Goal: Find specific page/section: Find specific page/section

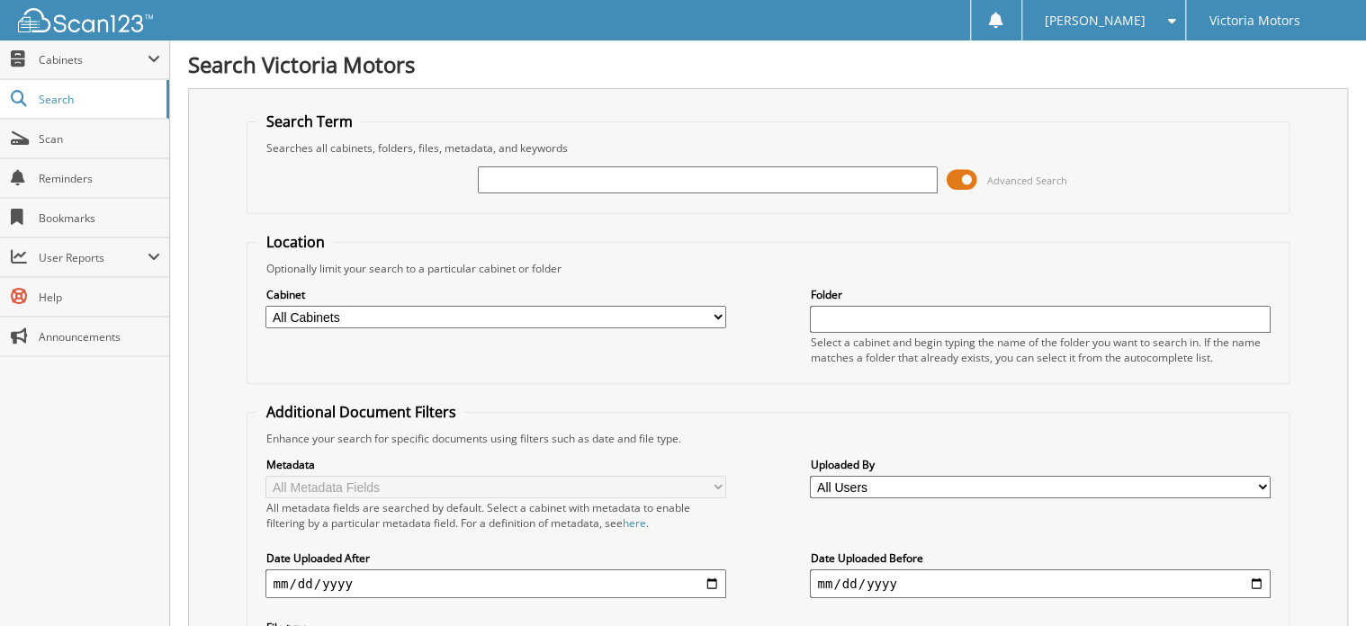
click at [513, 176] on input "text" at bounding box center [708, 180] width 460 height 27
type input "226452"
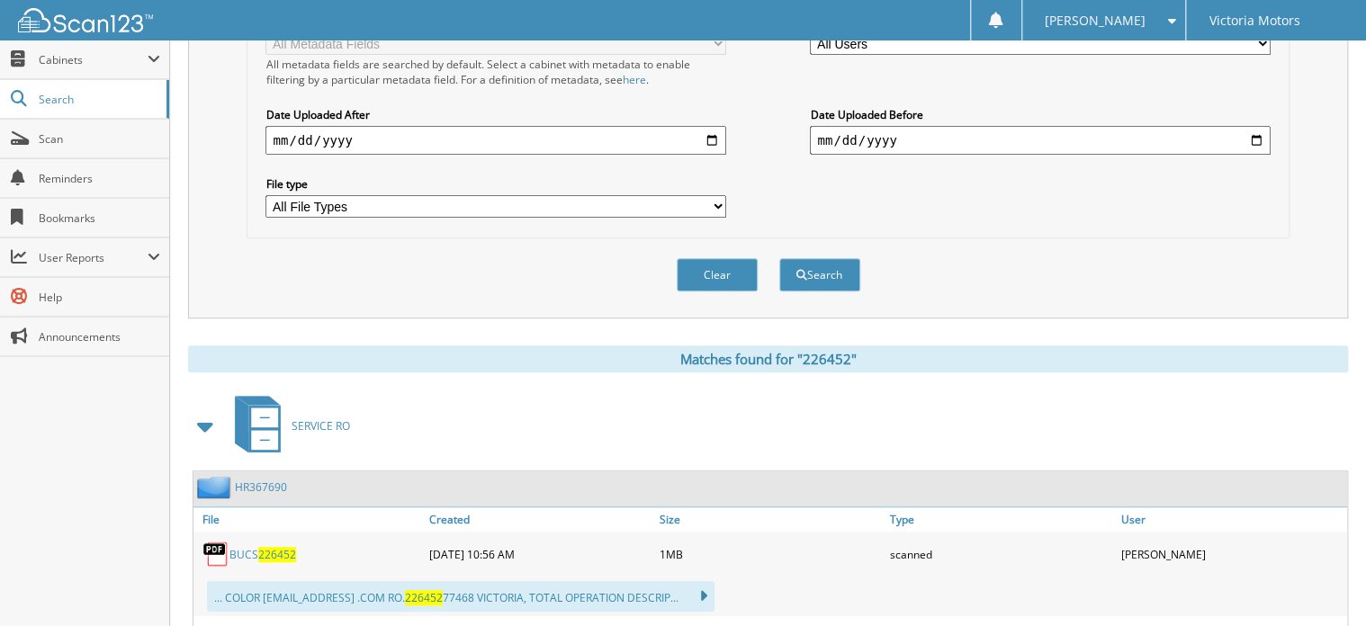
scroll to position [504, 0]
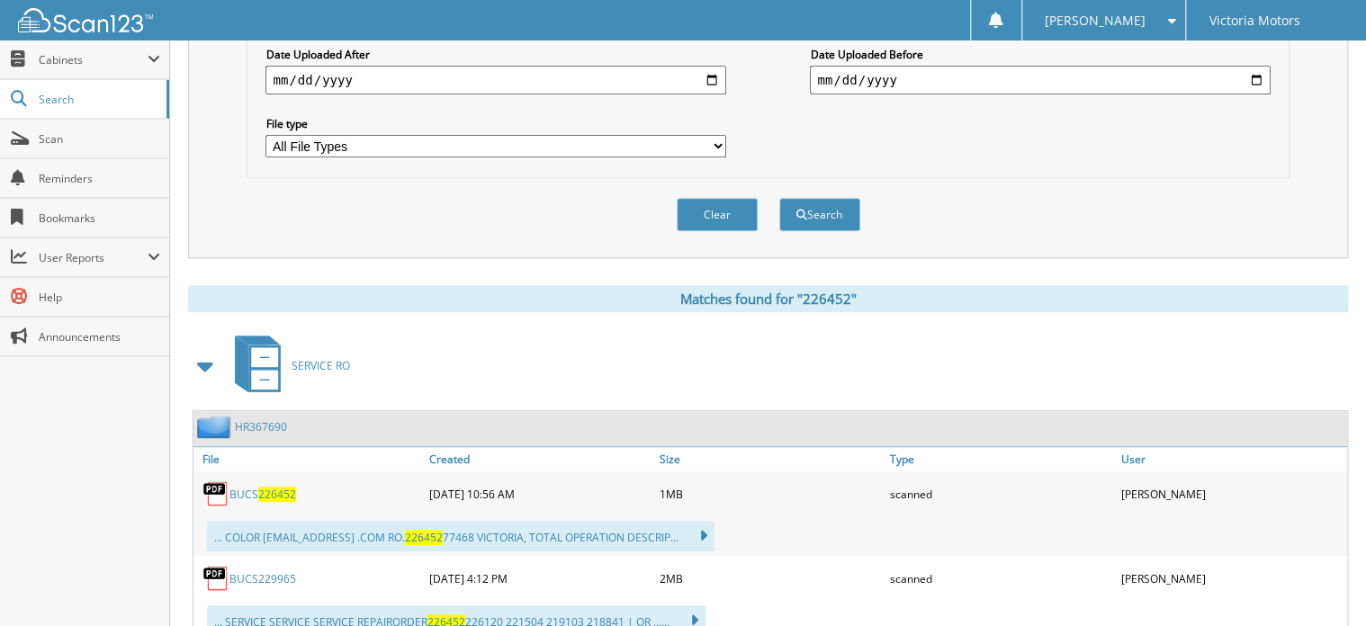
click at [262, 487] on span "226452" at bounding box center [277, 494] width 38 height 15
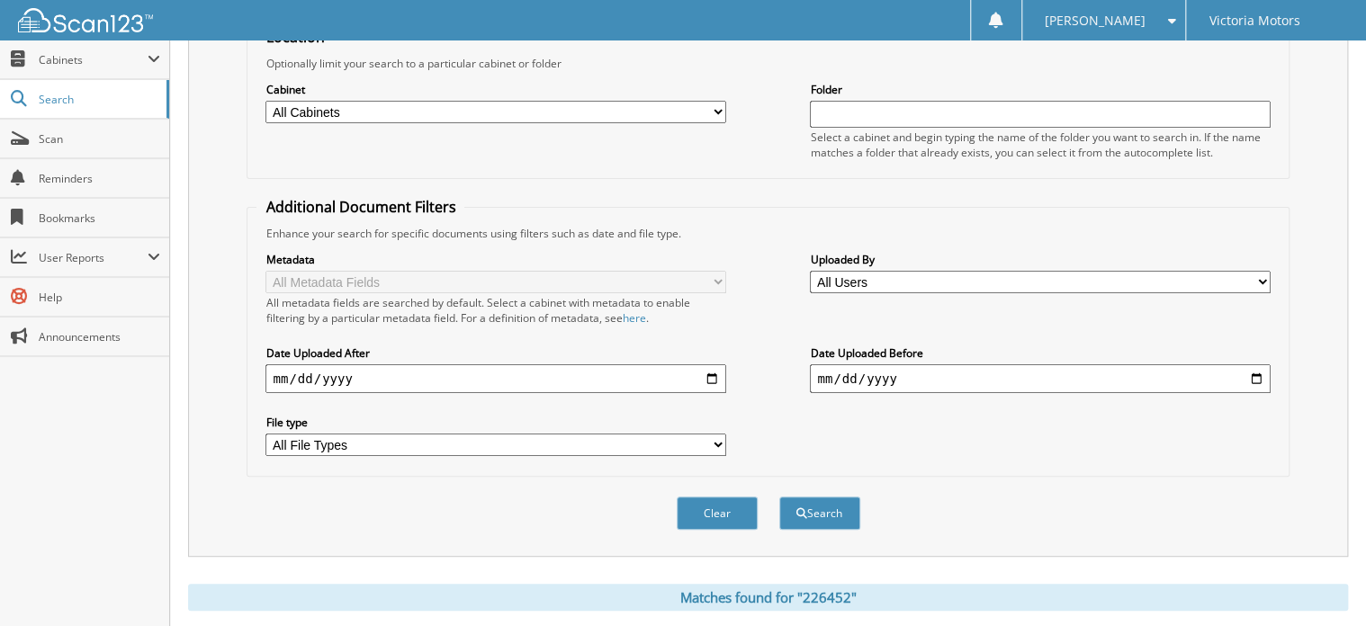
scroll to position [0, 0]
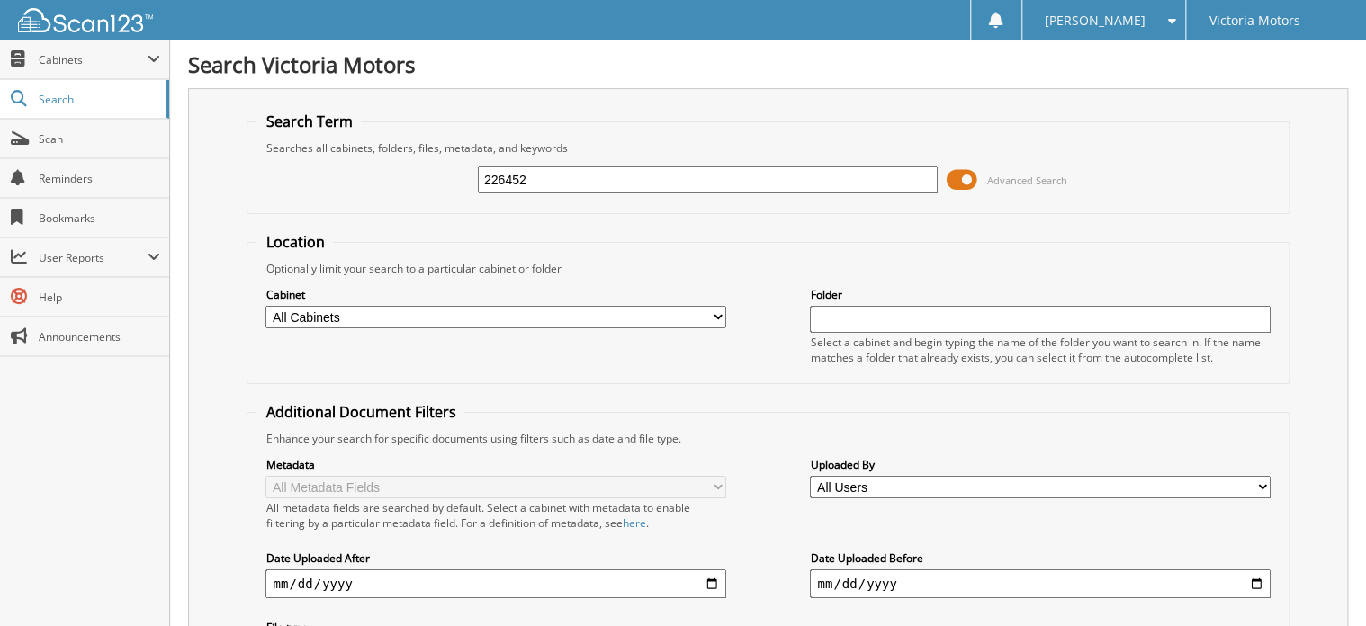
drag, startPoint x: 563, startPoint y: 182, endPoint x: 446, endPoint y: 176, distance: 117.1
click at [446, 176] on div "226452 Advanced Search" at bounding box center [768, 180] width 1022 height 49
type input "229965"
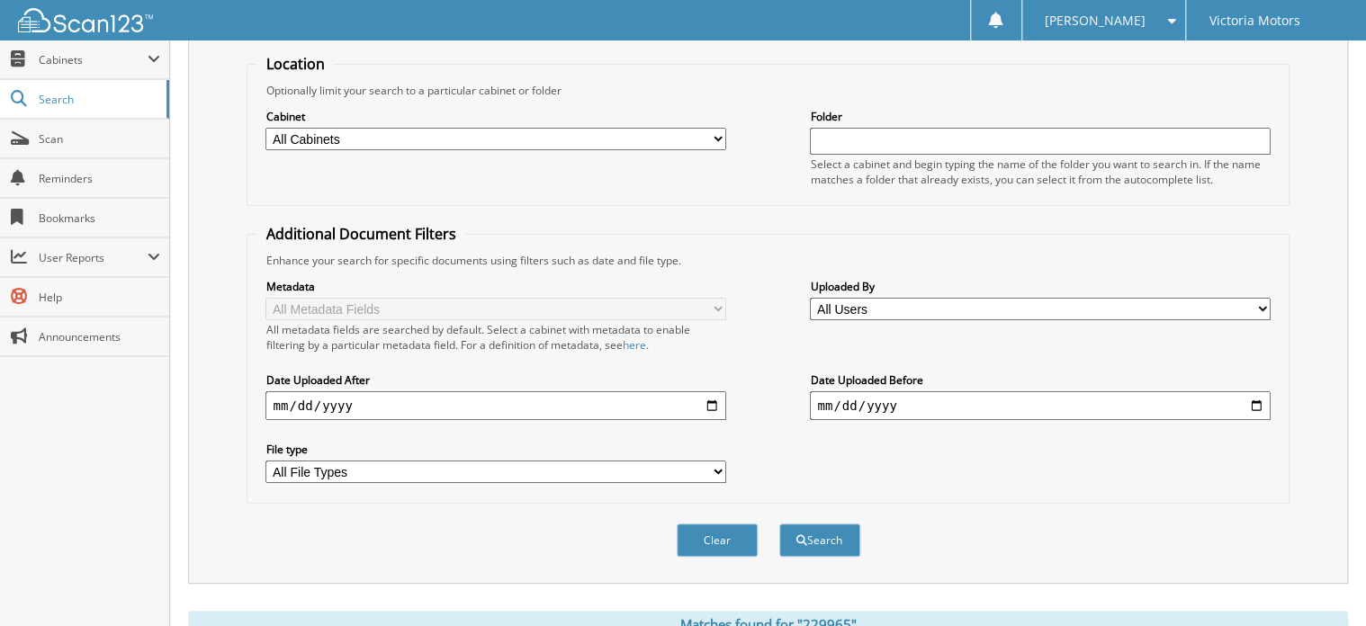
scroll to position [432, 0]
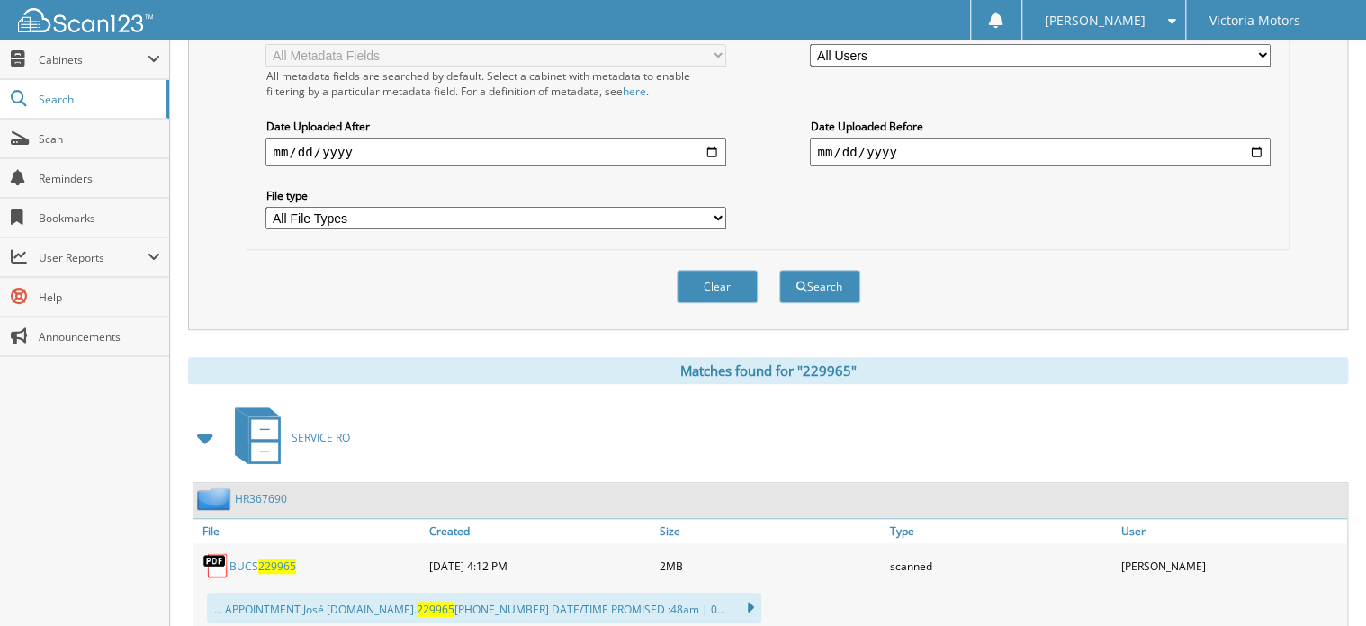
click at [260, 559] on span "229965" at bounding box center [277, 566] width 38 height 15
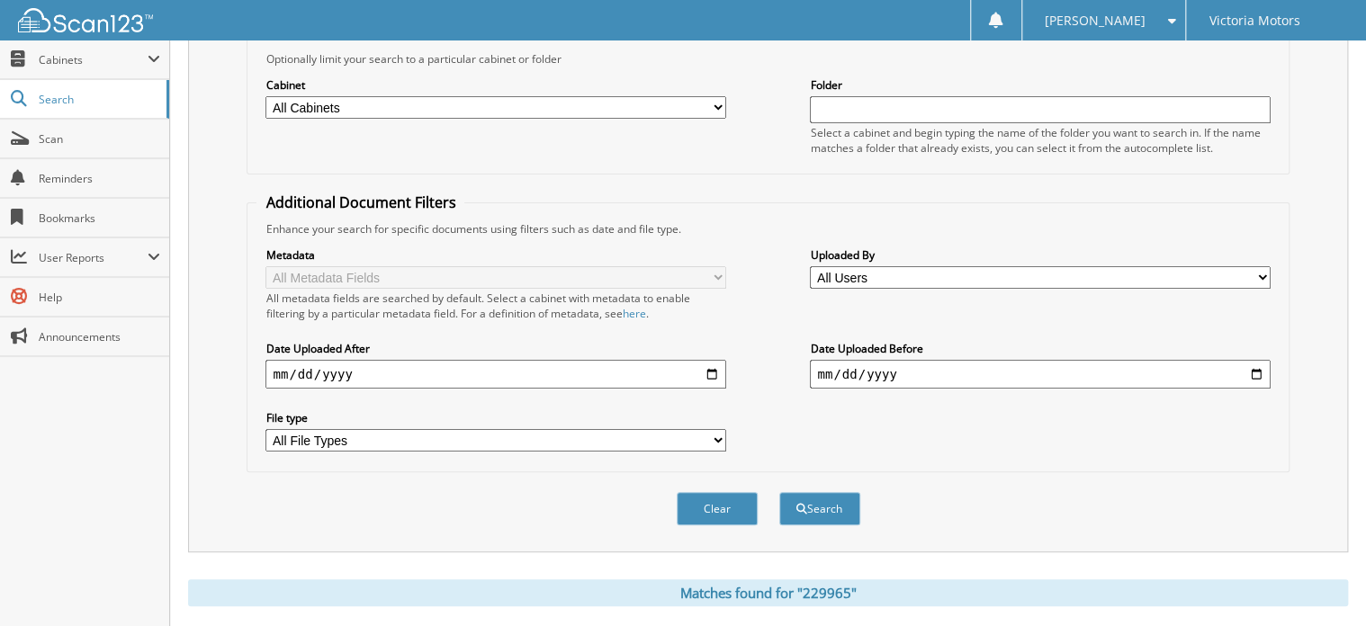
scroll to position [72, 0]
